Goal: Task Accomplishment & Management: Manage account settings

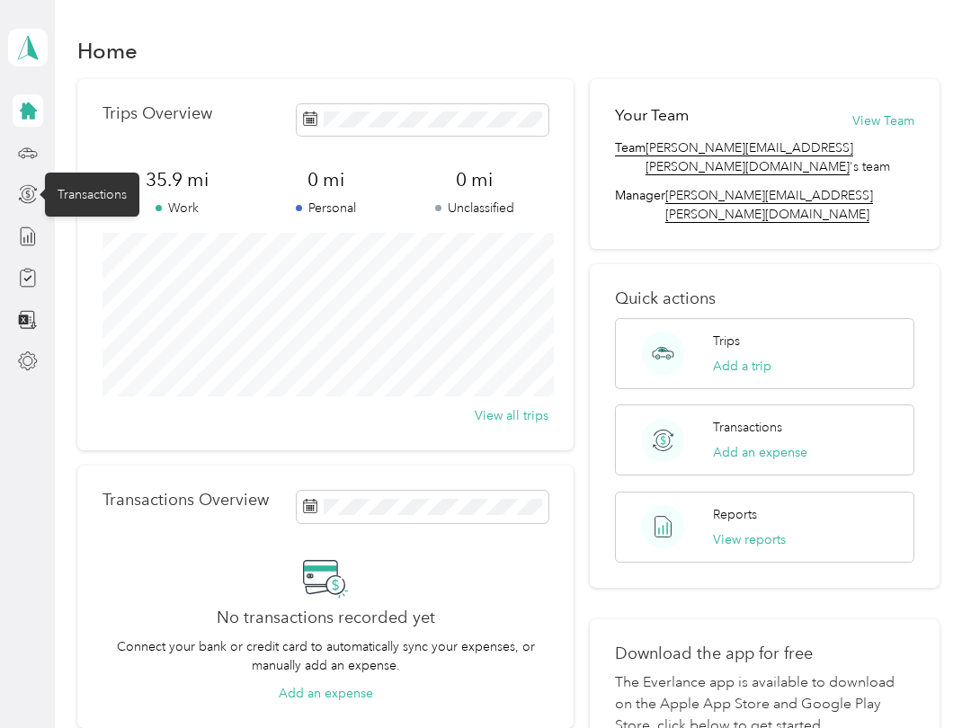
click at [25, 184] on icon at bounding box center [28, 194] width 20 height 20
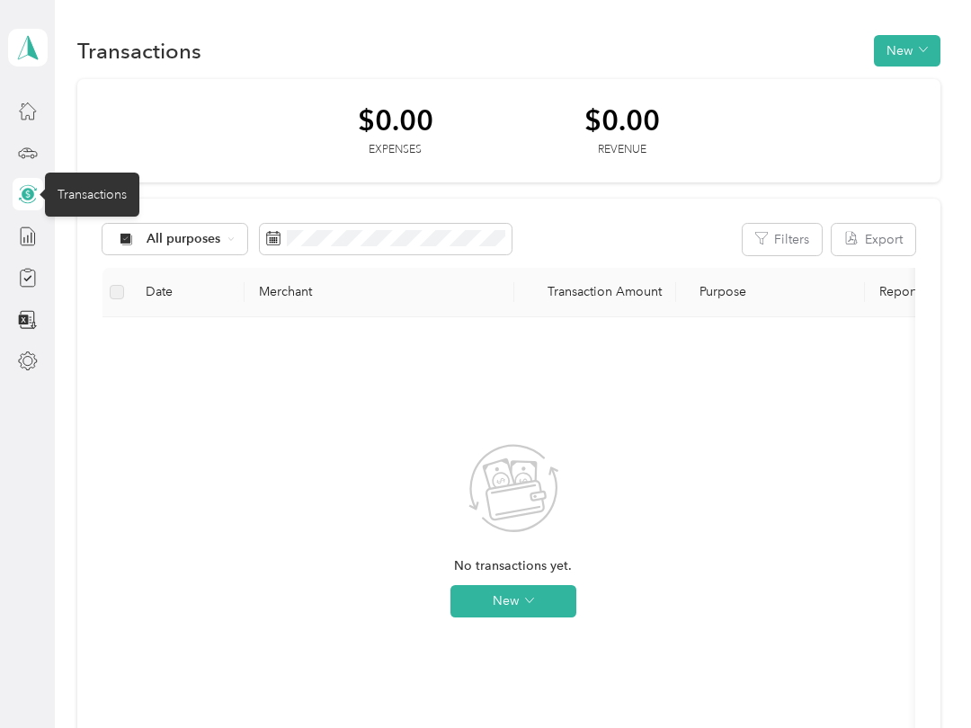
click at [13, 288] on div at bounding box center [28, 278] width 31 height 32
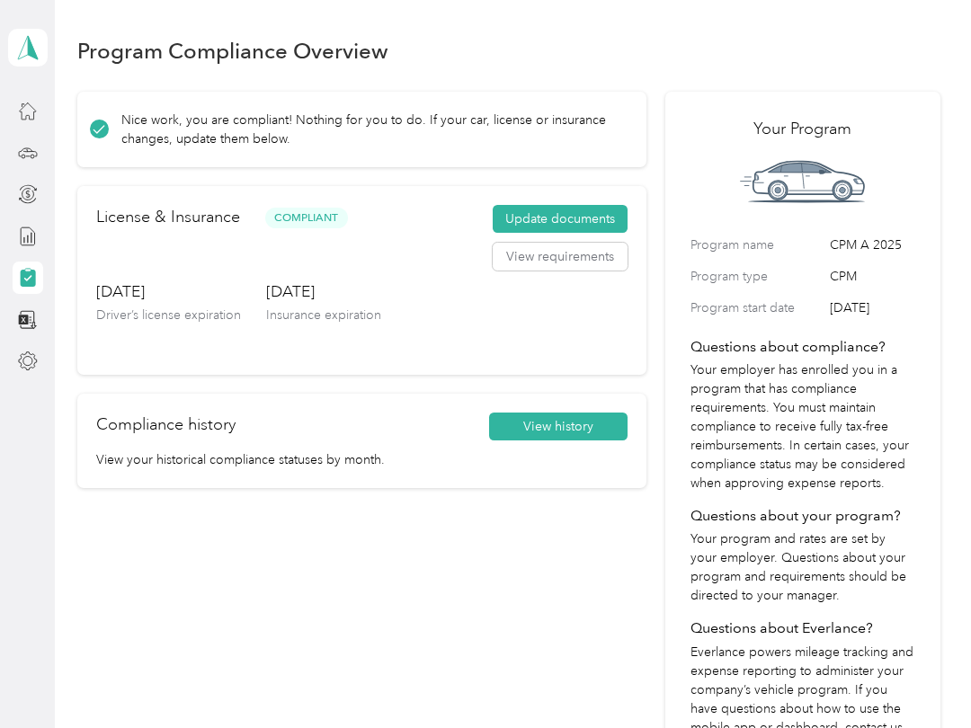
click at [10, 124] on div "[PERSON_NAME] Personal dashboard" at bounding box center [28, 189] width 40 height 378
click at [36, 155] on icon at bounding box center [28, 153] width 20 height 20
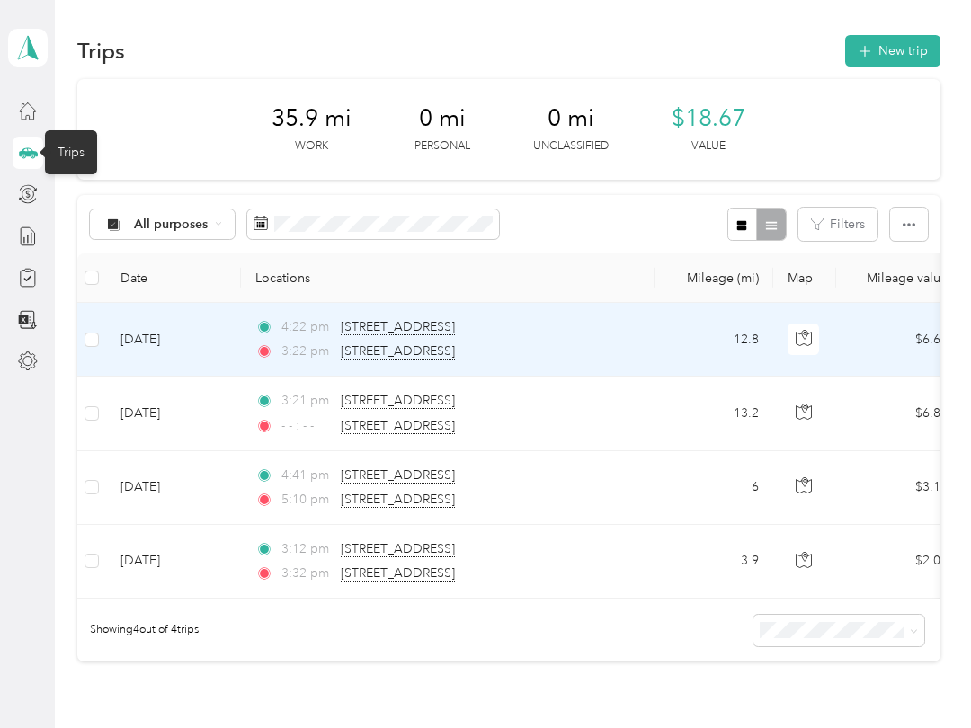
click at [85, 353] on td at bounding box center [91, 340] width 29 height 74
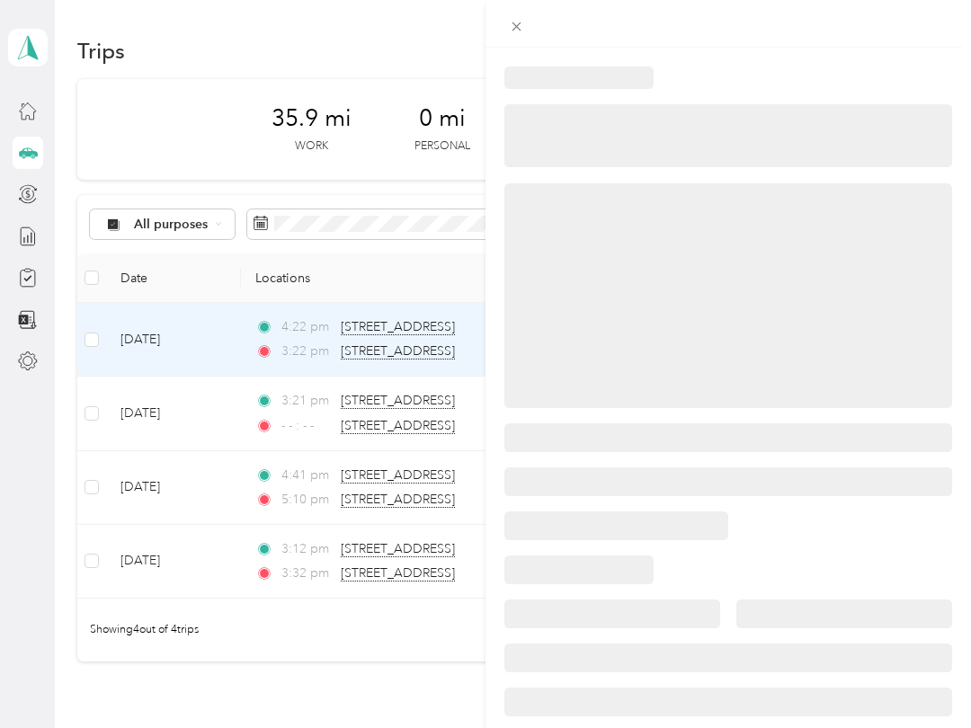
click at [101, 353] on div at bounding box center [485, 364] width 971 height 728
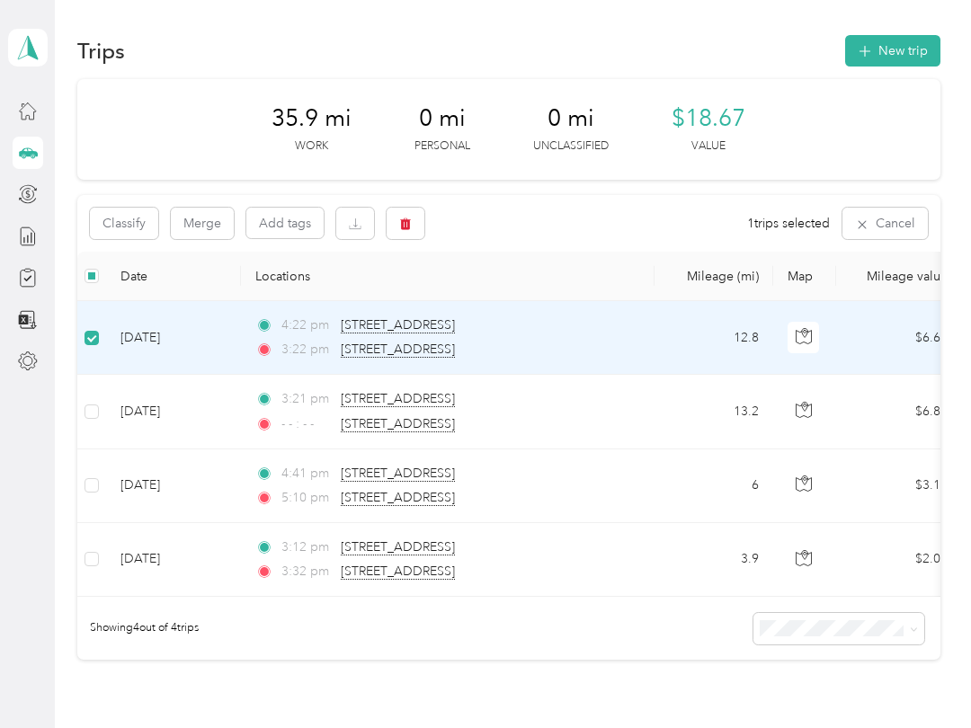
click at [85, 283] on label at bounding box center [92, 276] width 14 height 20
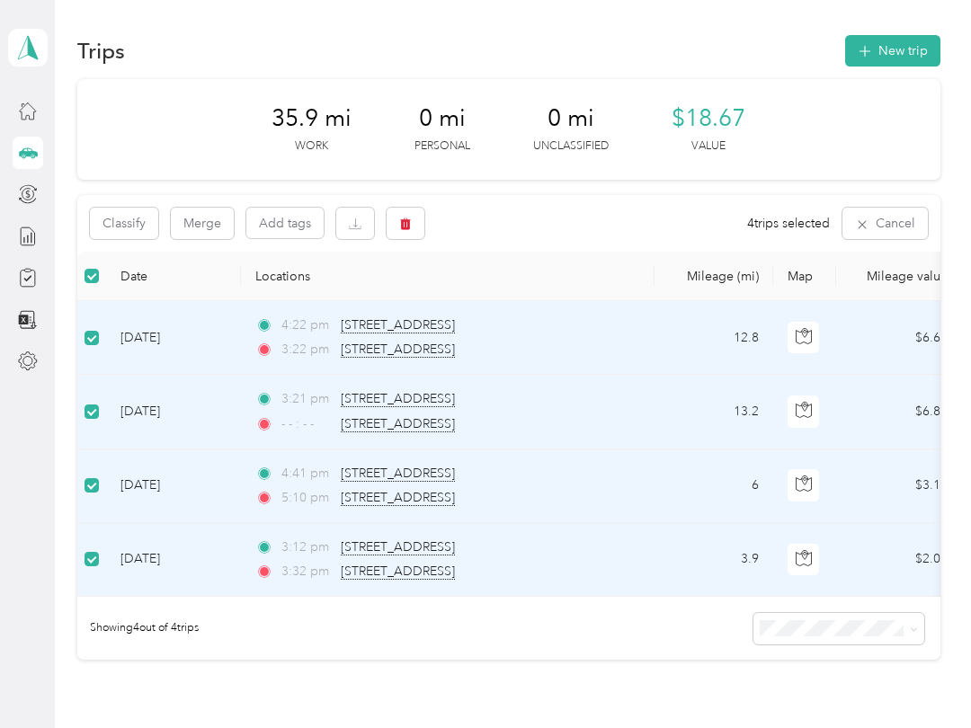
click at [907, 220] on button "Cancel" at bounding box center [885, 223] width 85 height 31
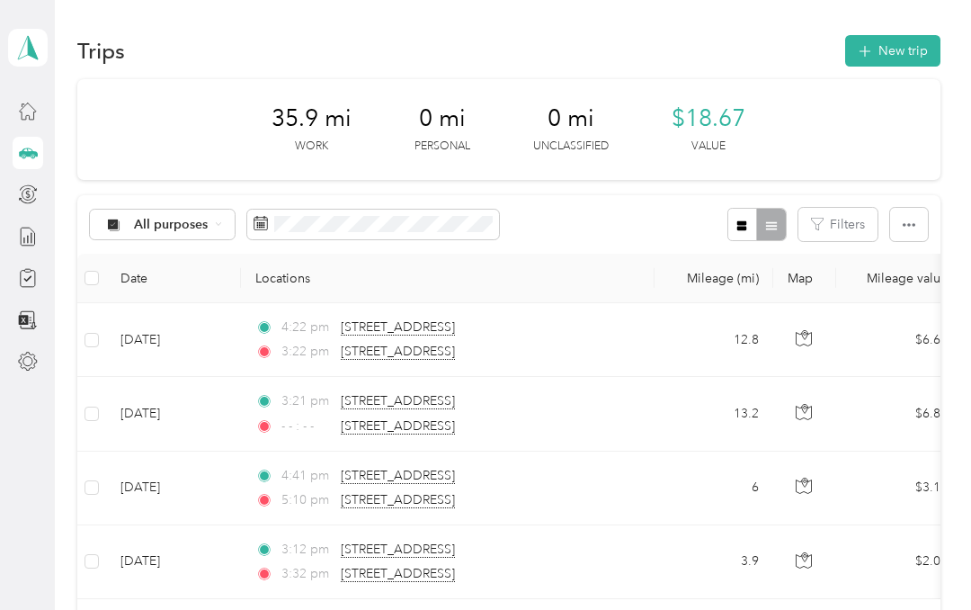
click at [905, 208] on button "button" at bounding box center [909, 224] width 38 height 33
click at [915, 250] on span "Select all" at bounding box center [897, 257] width 49 height 15
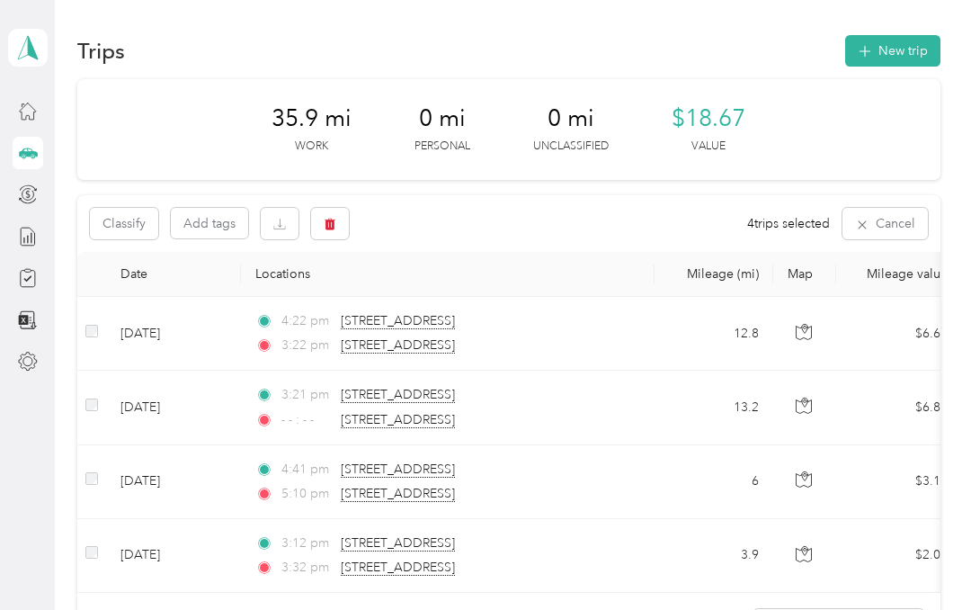
click at [903, 208] on button "Cancel" at bounding box center [885, 223] width 85 height 31
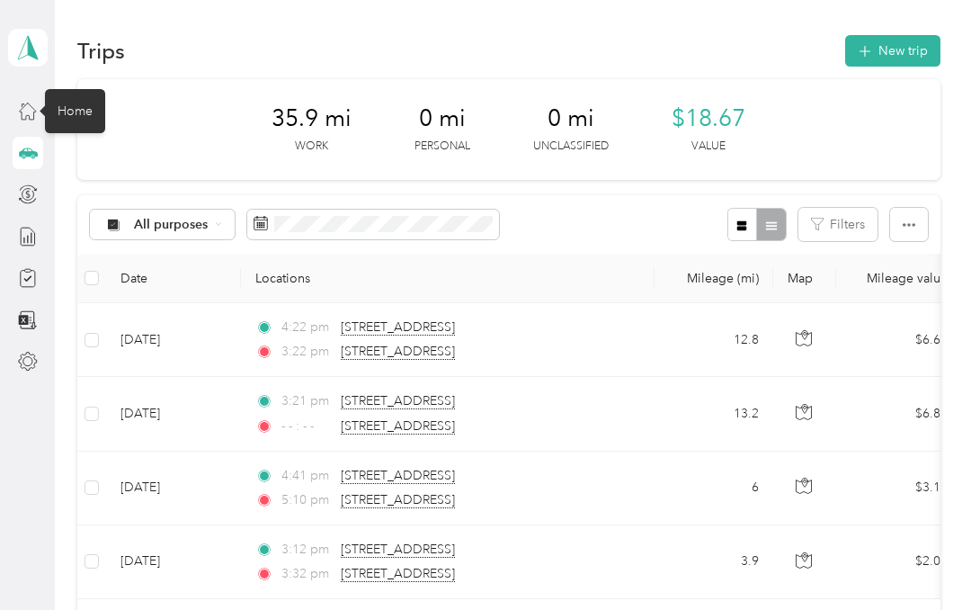
click at [30, 109] on icon at bounding box center [28, 111] width 20 height 20
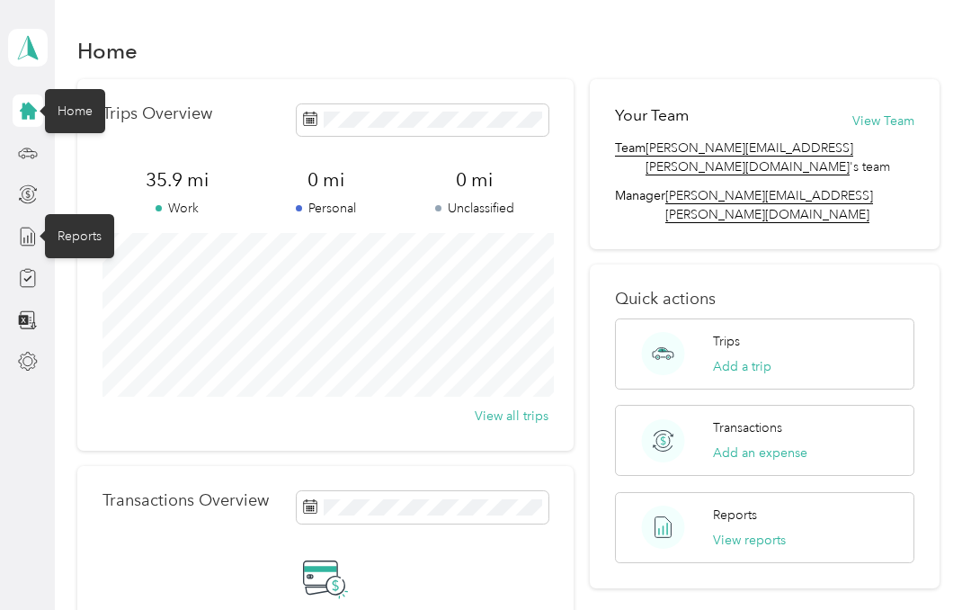
click at [36, 233] on icon at bounding box center [28, 237] width 20 height 20
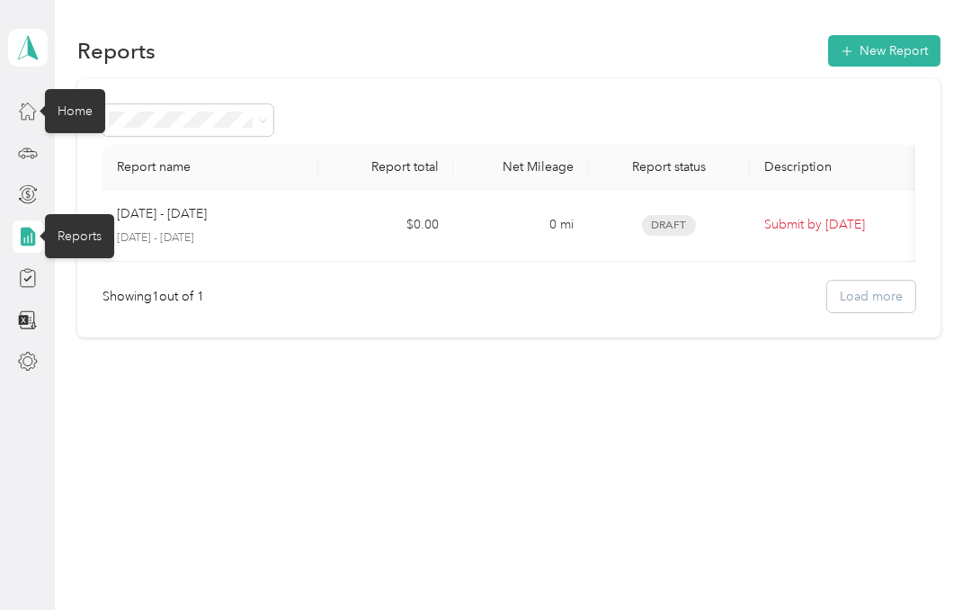
click at [613, 295] on div "Showing 1 out of 1 Load more" at bounding box center [509, 296] width 813 height 31
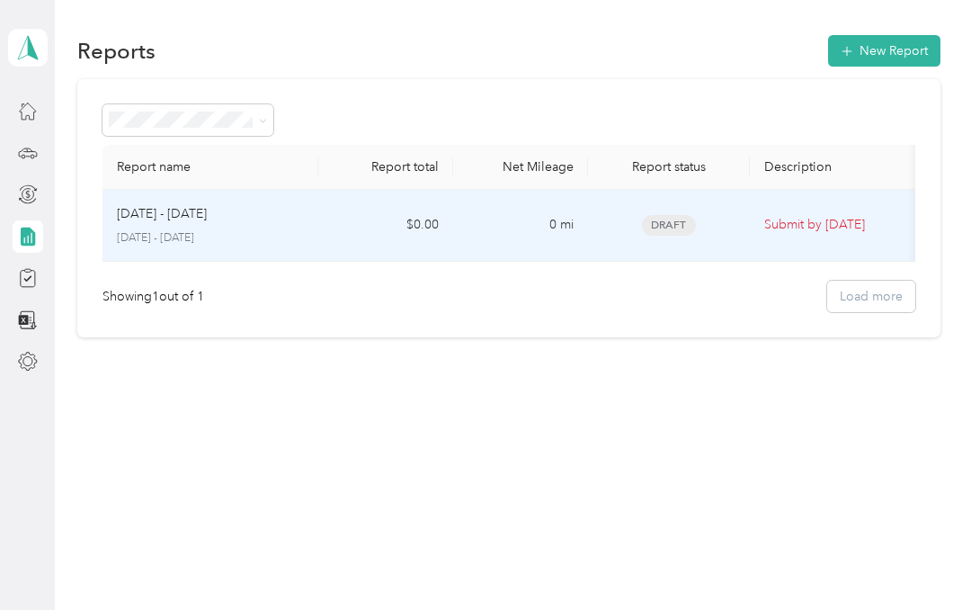
click at [422, 243] on td "$0.00" at bounding box center [385, 226] width 135 height 72
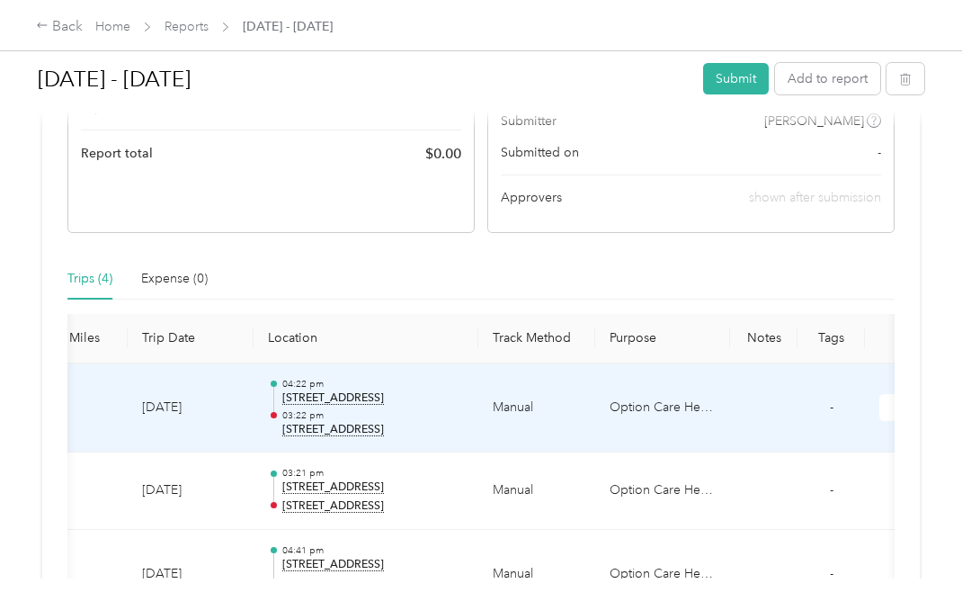
scroll to position [299, 0]
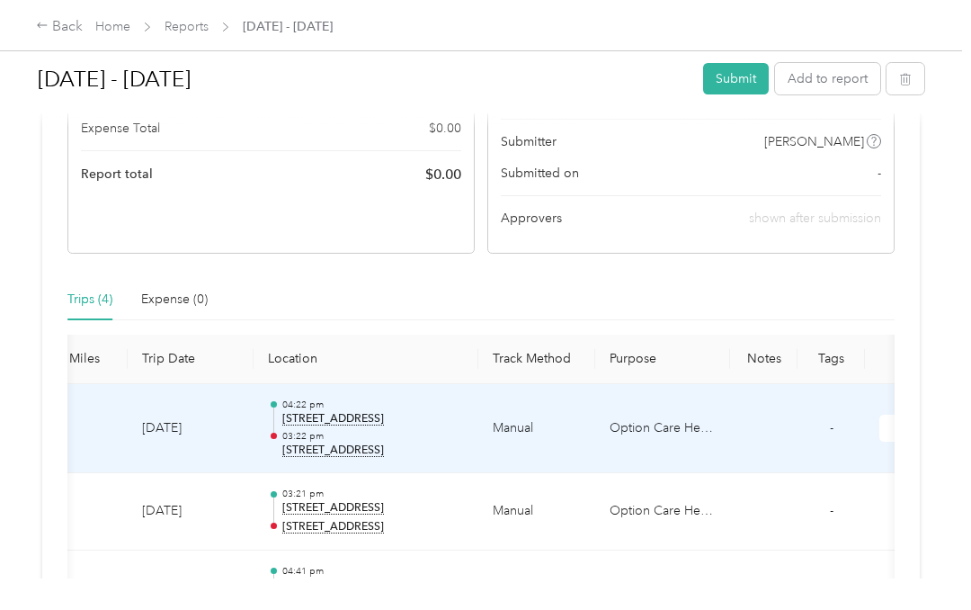
click at [662, 364] on th "Purpose" at bounding box center [662, 359] width 135 height 49
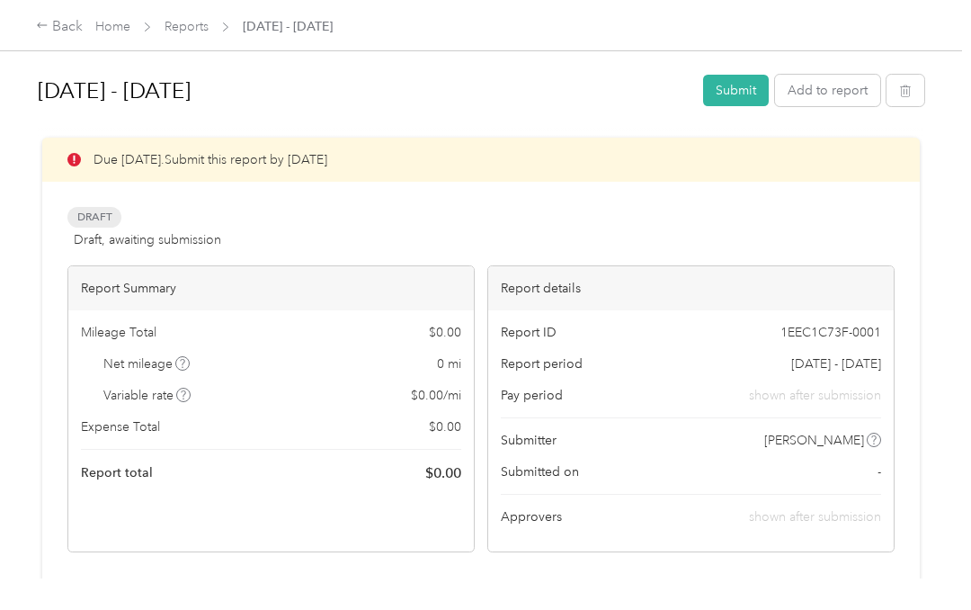
scroll to position [0, 0]
